Goal: Find contact information

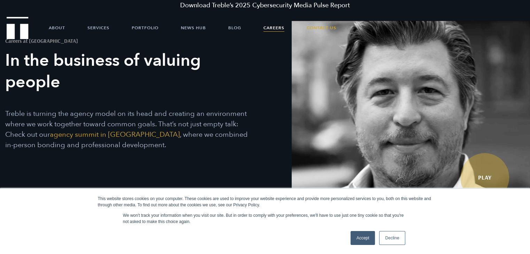
scroll to position [27, 0]
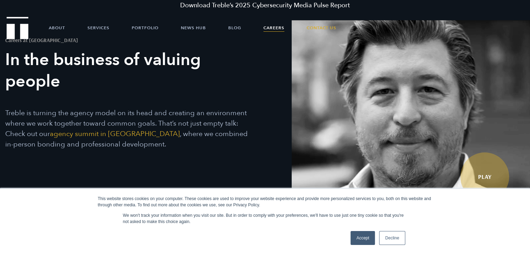
click at [371, 236] on link "Accept" at bounding box center [363, 238] width 25 height 14
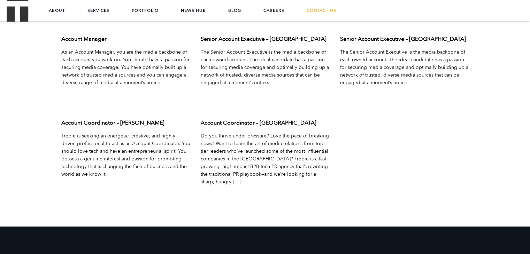
scroll to position [2353, 0]
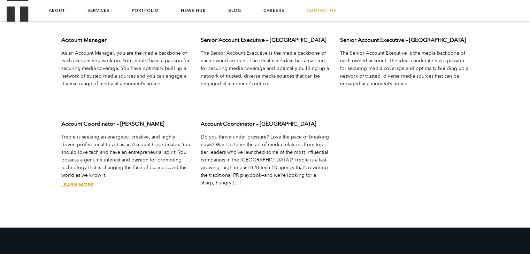
click at [81, 182] on link "Learn More" at bounding box center [77, 185] width 32 height 7
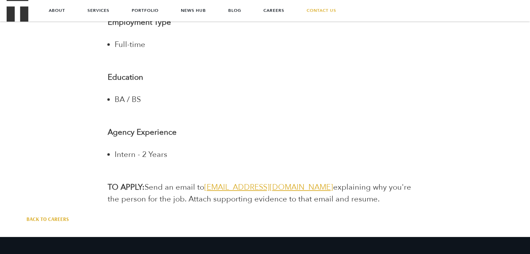
scroll to position [1395, 0]
click at [282, 183] on span "[EMAIL_ADDRESS][DOMAIN_NAME]" at bounding box center [268, 188] width 129 height 10
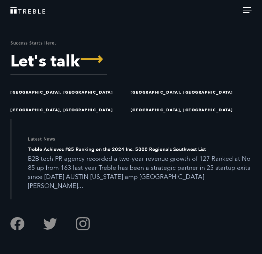
scroll to position [1203, 0]
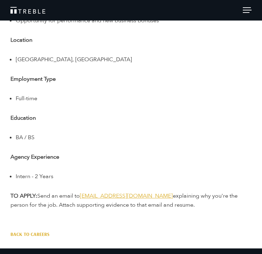
scroll to position [973, 0]
